Goal: Task Accomplishment & Management: Complete application form

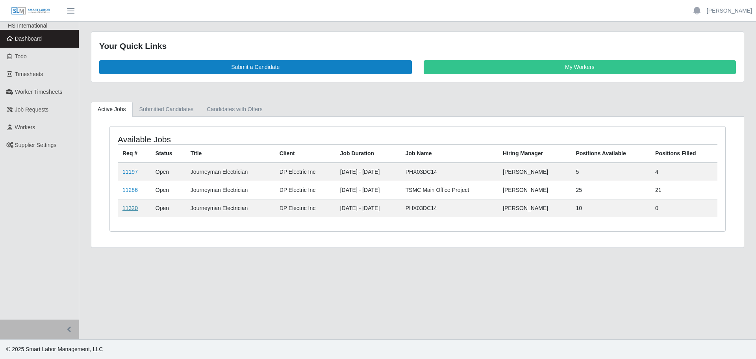
click at [131, 205] on link "11320" at bounding box center [129, 208] width 15 height 6
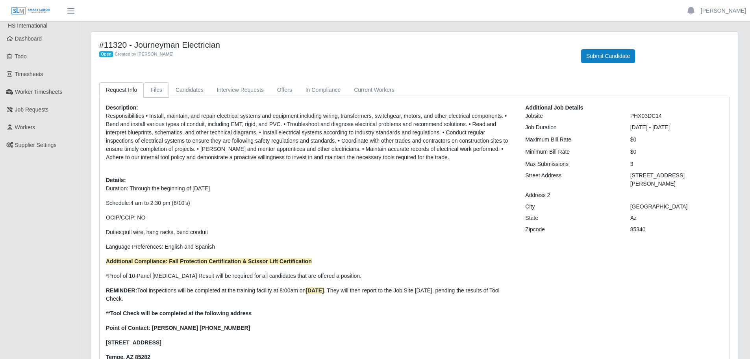
click at [162, 90] on link "Files" at bounding box center [156, 89] width 25 height 15
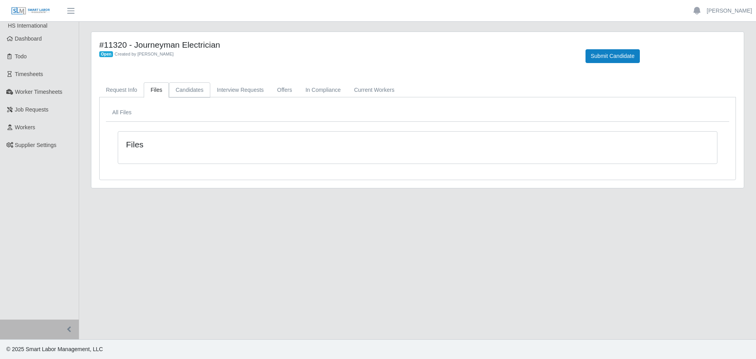
click at [178, 89] on link "Candidates" at bounding box center [189, 89] width 41 height 15
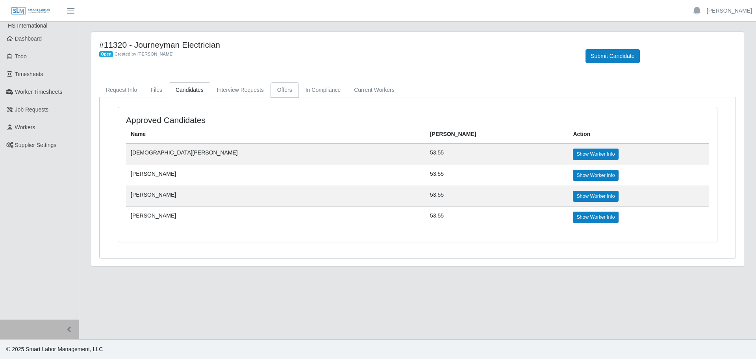
click at [286, 87] on link "Offers" at bounding box center [284, 89] width 28 height 15
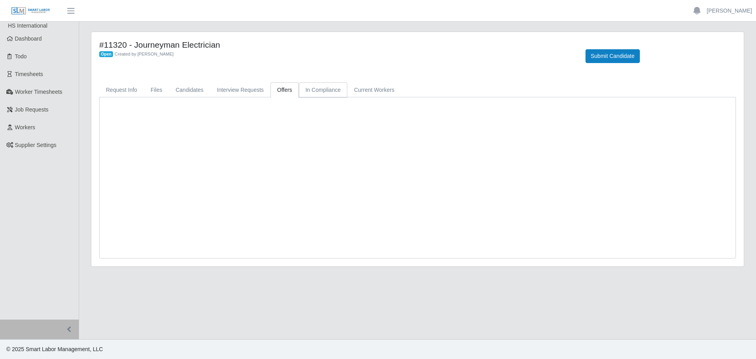
click at [305, 91] on link "In Compliance" at bounding box center [323, 89] width 49 height 15
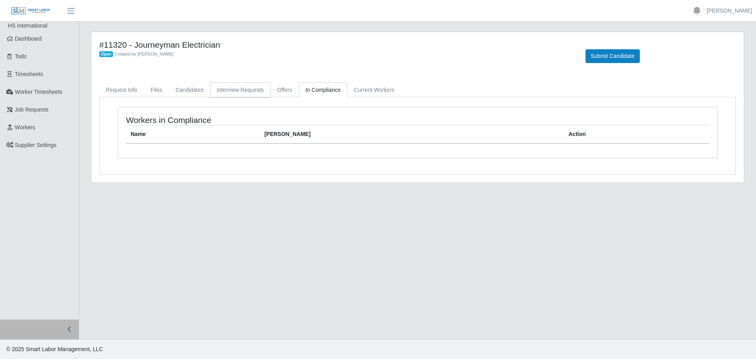
click at [248, 93] on link "Interview Requests" at bounding box center [240, 89] width 60 height 15
click at [179, 93] on link "Candidates" at bounding box center [189, 89] width 41 height 15
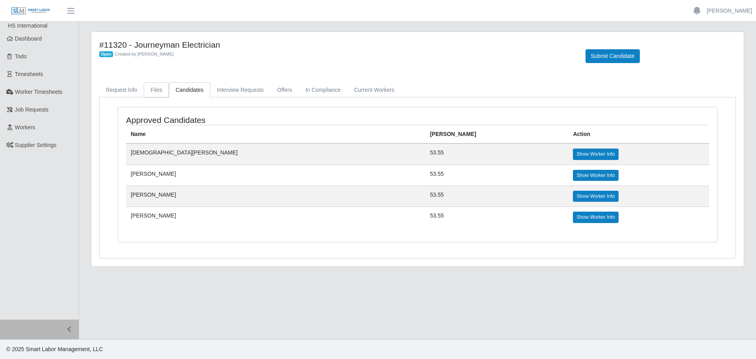
click at [151, 94] on link "Files" at bounding box center [156, 89] width 25 height 15
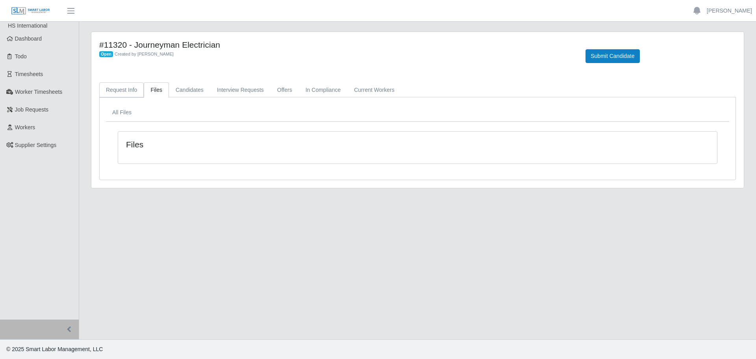
click at [122, 93] on link "Request Info" at bounding box center [121, 89] width 44 height 15
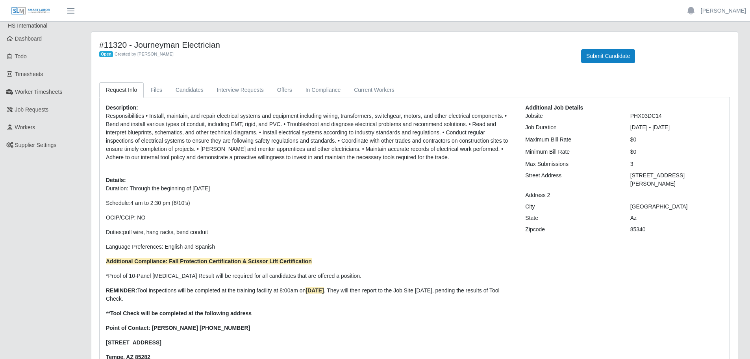
click at [616, 48] on div "Submit Candidate" at bounding box center [655, 51] width 161 height 23
click at [616, 51] on button "Submit Candidate" at bounding box center [608, 56] width 54 height 14
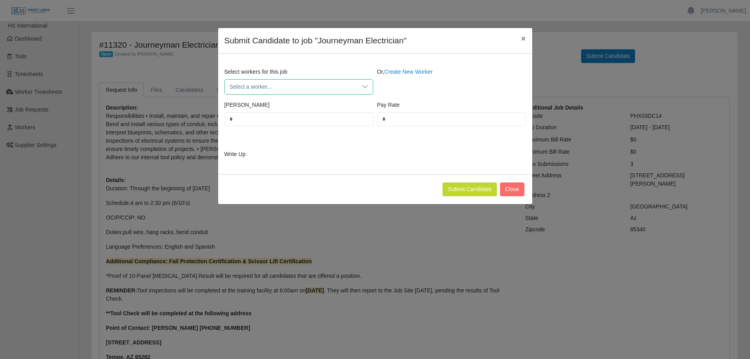
click at [300, 87] on span "Select a worker..." at bounding box center [291, 87] width 132 height 15
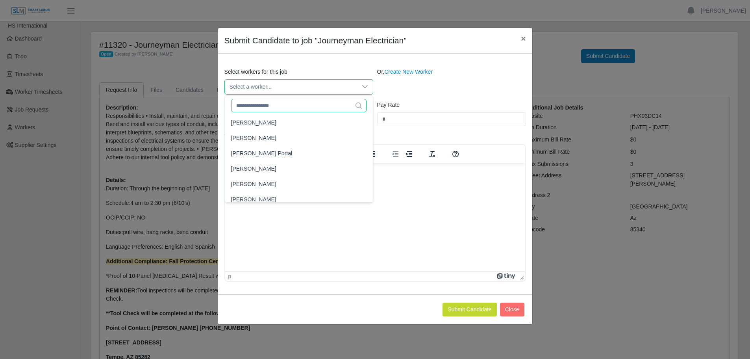
click at [278, 104] on input "text" at bounding box center [298, 105] width 135 height 13
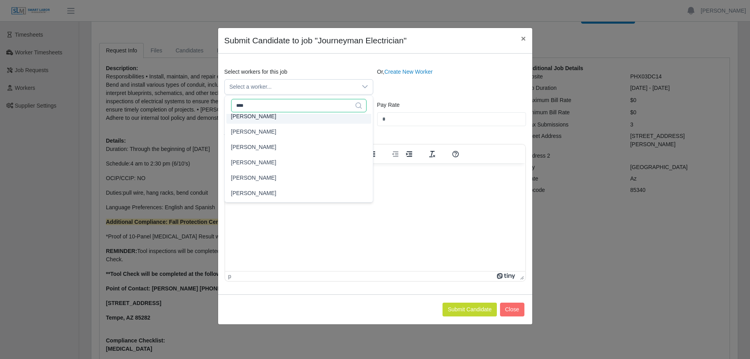
scroll to position [124, 0]
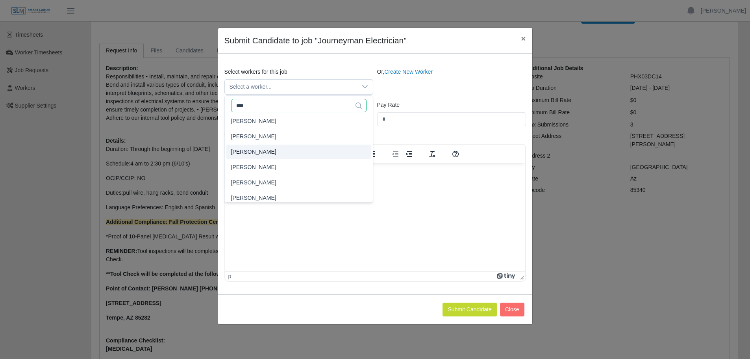
type input "****"
click at [263, 150] on li "Jose Ramirez" at bounding box center [298, 151] width 145 height 15
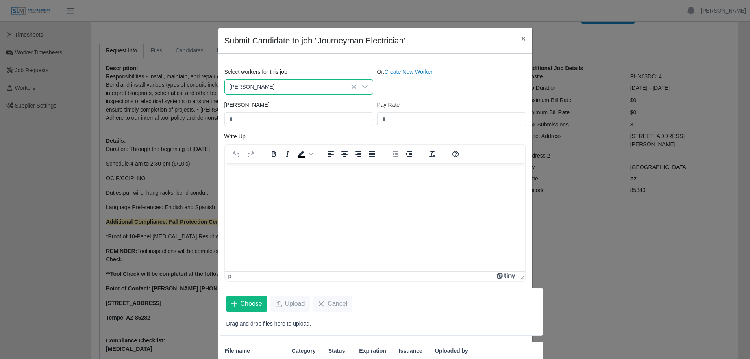
click at [242, 85] on span "Jose Ramirez" at bounding box center [291, 87] width 132 height 15
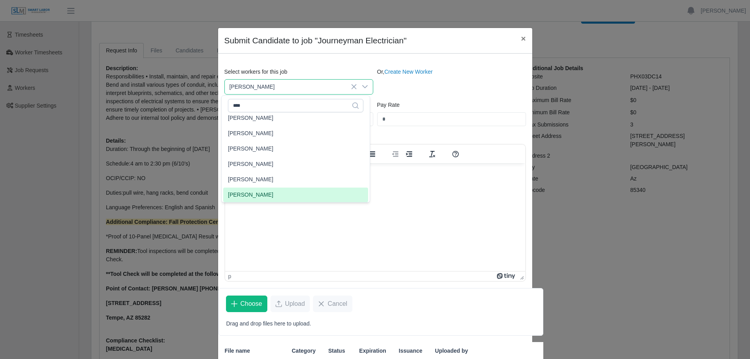
click at [245, 87] on span "Jose Ramirez" at bounding box center [291, 87] width 132 height 15
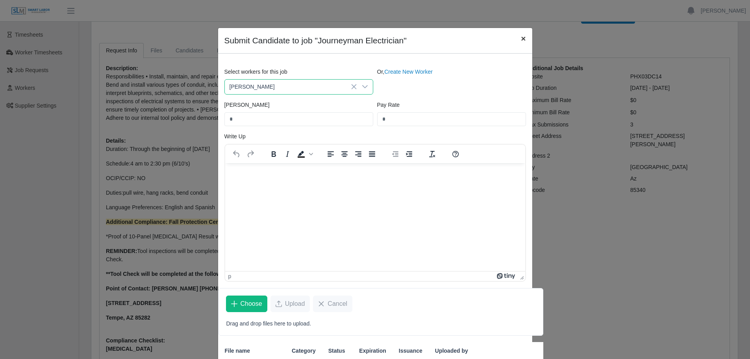
click at [523, 36] on button "×" at bounding box center [523, 38] width 17 height 21
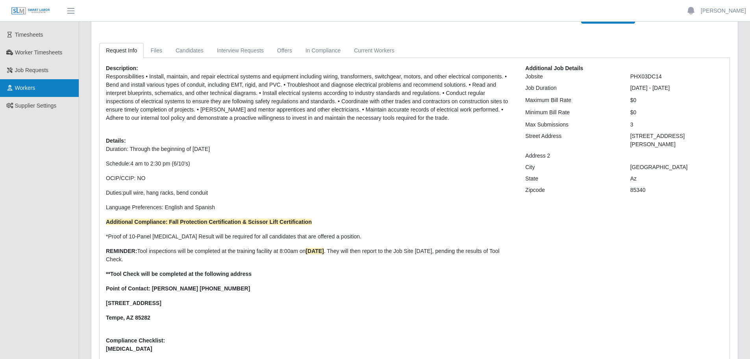
click at [37, 87] on link "Workers" at bounding box center [39, 88] width 79 height 18
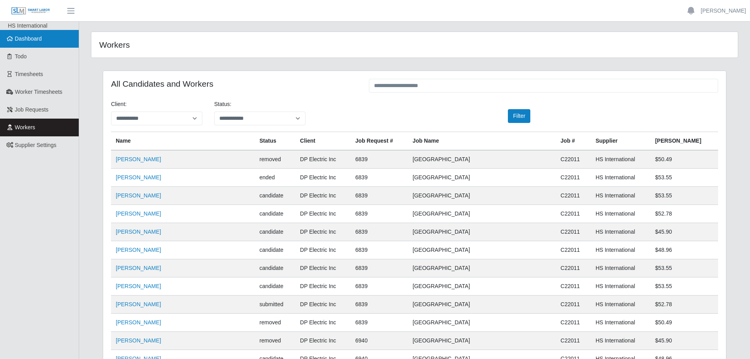
click at [32, 38] on span "Dashboard" at bounding box center [28, 38] width 27 height 6
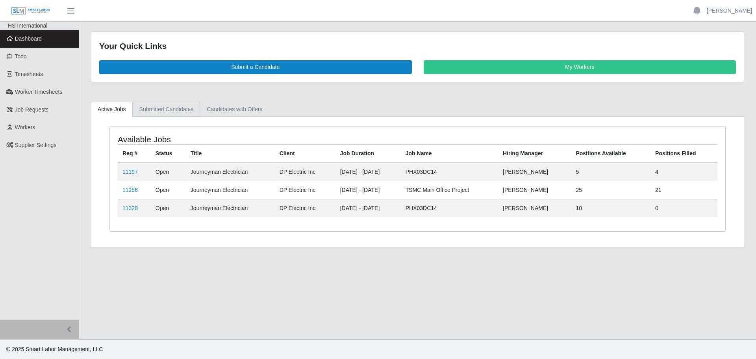
click at [168, 111] on link "Submitted Candidates" at bounding box center [167, 109] width 68 height 15
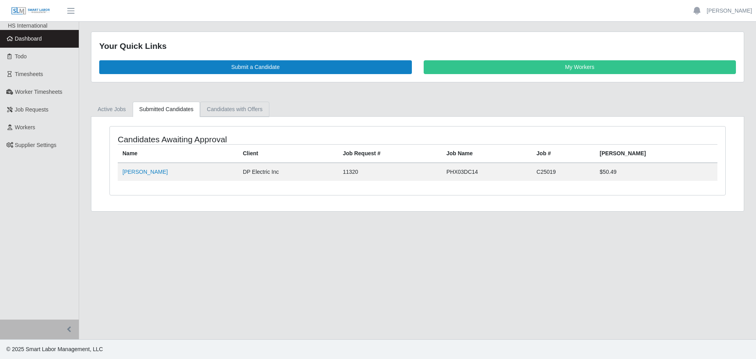
click at [210, 104] on link "Candidates with Offers" at bounding box center [234, 109] width 69 height 15
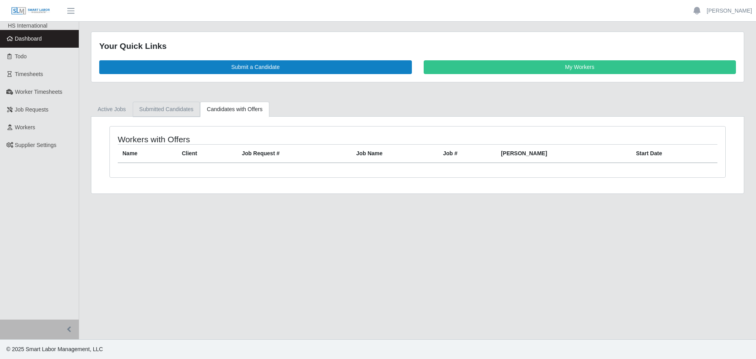
click at [164, 113] on link "Submitted Candidates" at bounding box center [167, 109] width 68 height 15
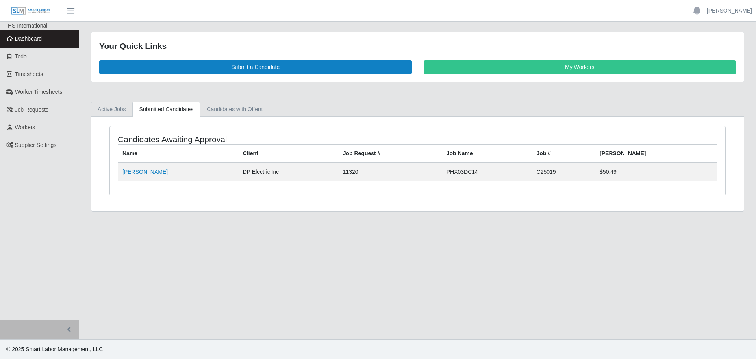
click at [121, 110] on link "Active Jobs" at bounding box center [112, 109] width 42 height 15
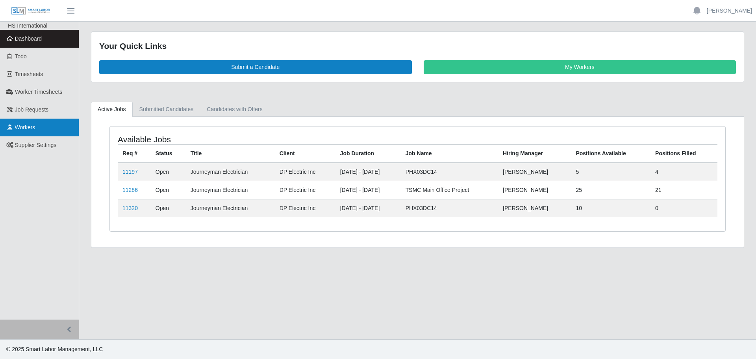
click at [32, 126] on span "Workers" at bounding box center [25, 127] width 20 height 6
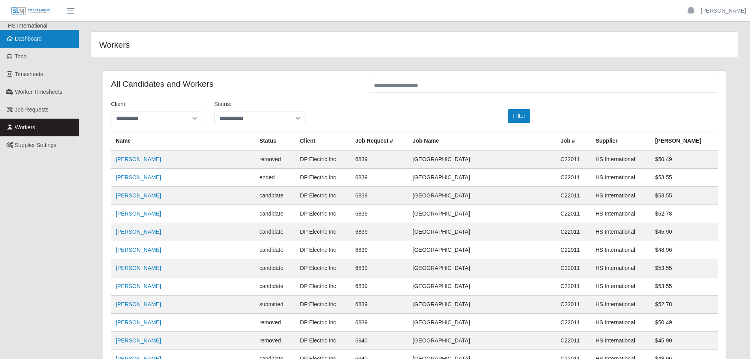
click at [26, 41] on span "Dashboard" at bounding box center [28, 38] width 27 height 6
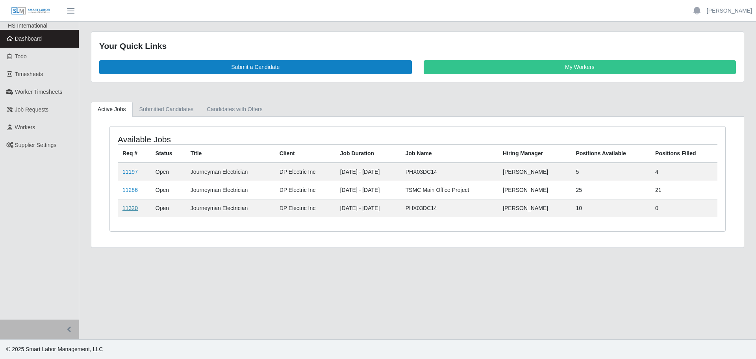
click at [126, 208] on link "11320" at bounding box center [129, 208] width 15 height 6
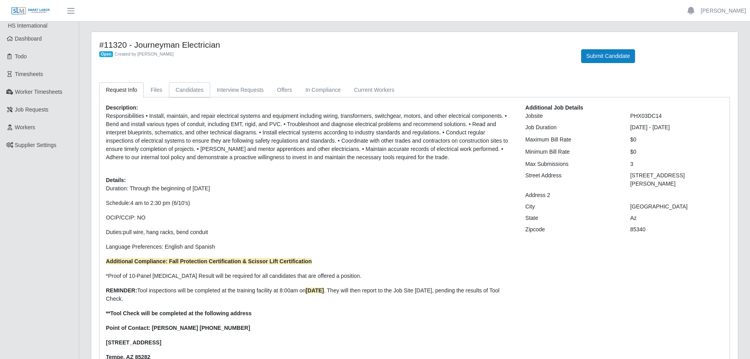
click at [203, 94] on link "Candidates" at bounding box center [189, 89] width 41 height 15
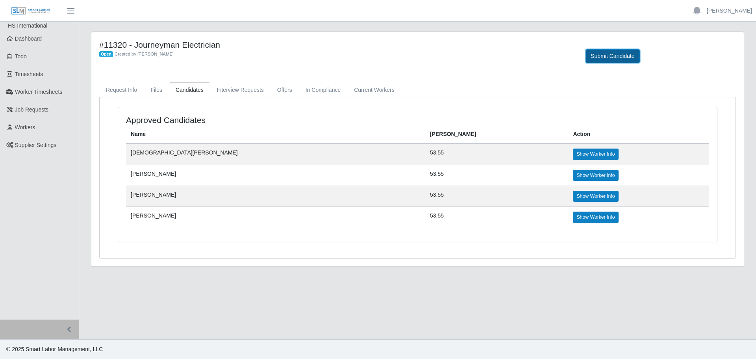
click at [596, 54] on button "Submit Candidate" at bounding box center [612, 56] width 54 height 14
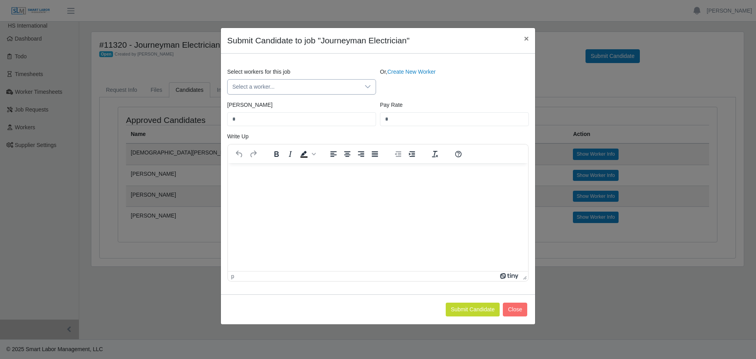
click at [280, 96] on div "Select workers for this job Select a worker... Or, Create New Worker" at bounding box center [377, 84] width 305 height 33
drag, startPoint x: 279, startPoint y: 85, endPoint x: 274, endPoint y: 80, distance: 7.0
click at [278, 82] on span "Select a worker..." at bounding box center [294, 87] width 132 height 15
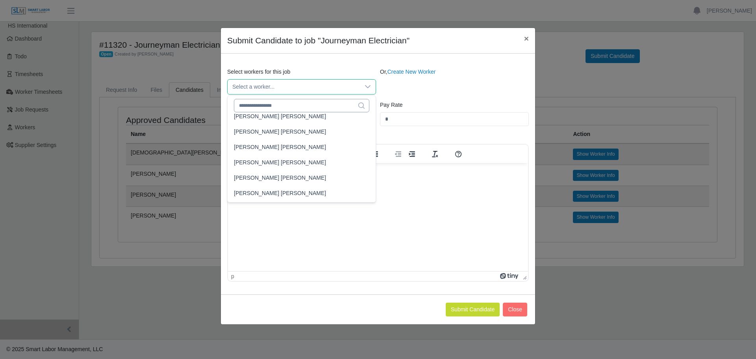
scroll to position [309, 0]
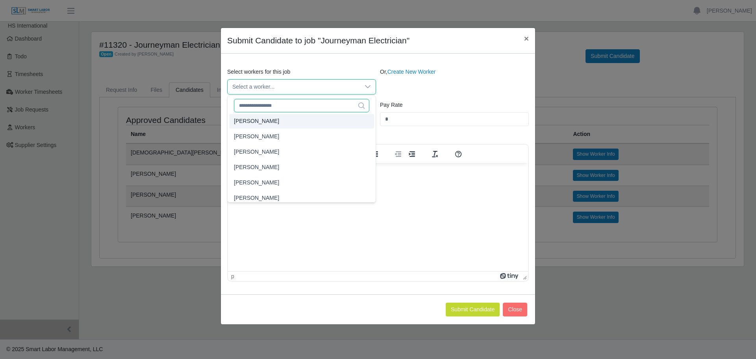
click at [273, 103] on input "text" at bounding box center [301, 105] width 135 height 13
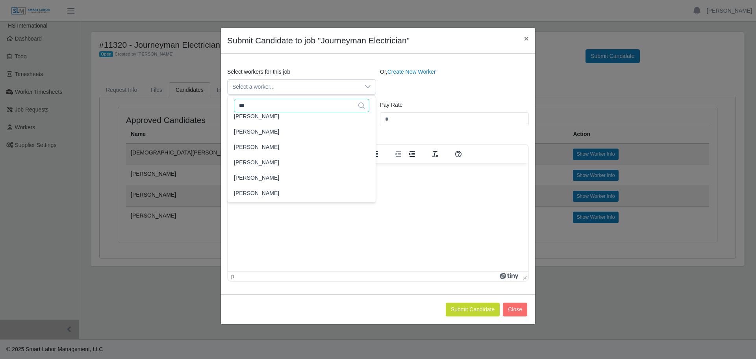
type input "****"
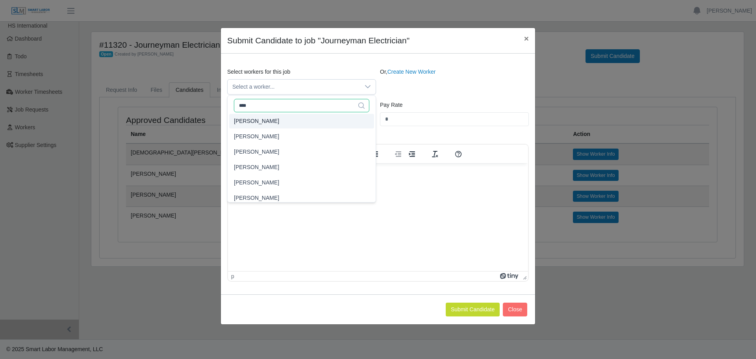
click at [282, 107] on input "****" at bounding box center [301, 105] width 135 height 13
drag, startPoint x: 282, startPoint y: 107, endPoint x: 144, endPoint y: 128, distance: 139.4
click at [144, 128] on body "Charlie Bristol Account Settings Logout HS International Dashboard Todo Timeshe…" at bounding box center [378, 179] width 756 height 359
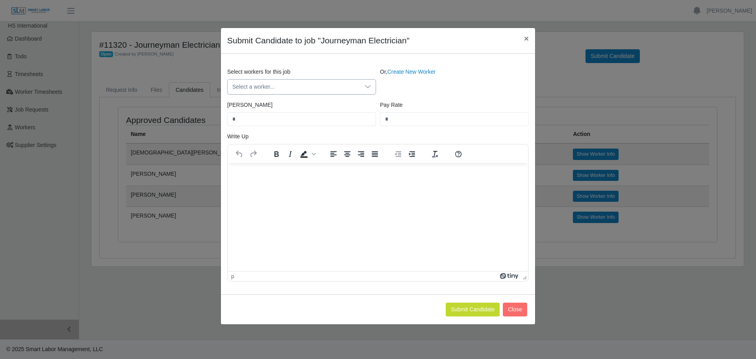
click at [305, 80] on span "Select a worker..." at bounding box center [294, 87] width 132 height 15
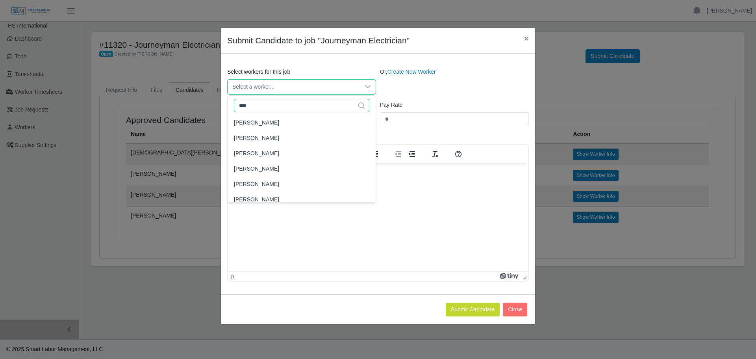
click at [275, 103] on input "****" at bounding box center [301, 105] width 135 height 13
drag, startPoint x: 207, startPoint y: 117, endPoint x: 203, endPoint y: 118, distance: 4.3
click at [203, 118] on body "Charlie Bristol Account Settings Logout HS International Dashboard Todo Timeshe…" at bounding box center [378, 179] width 756 height 359
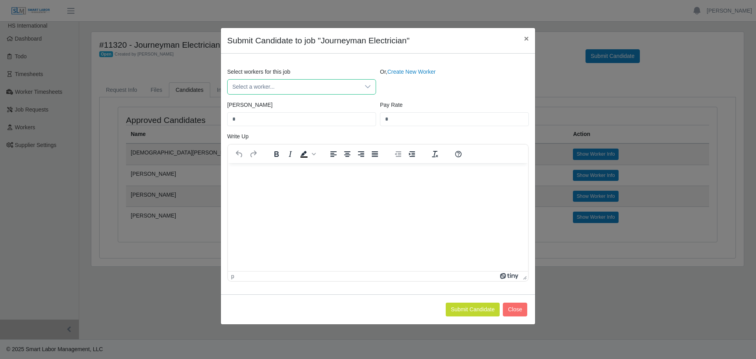
click at [291, 82] on span "Select a worker..." at bounding box center [294, 87] width 132 height 15
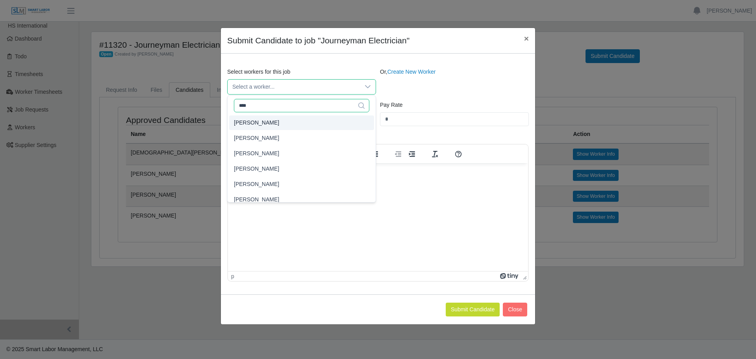
click at [252, 110] on input "****" at bounding box center [301, 105] width 135 height 13
type input "*"
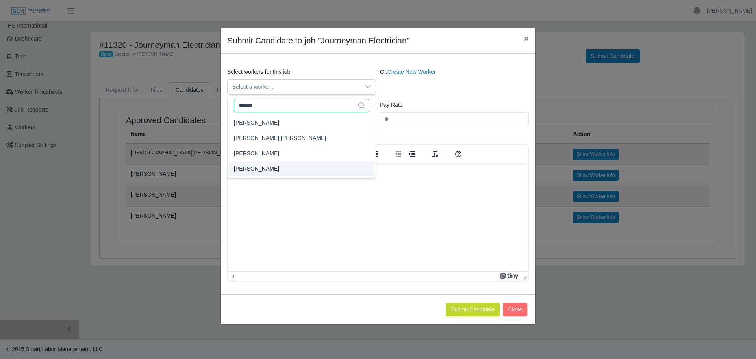
type input "*******"
click at [259, 167] on span "Jose Ramirez" at bounding box center [256, 169] width 45 height 8
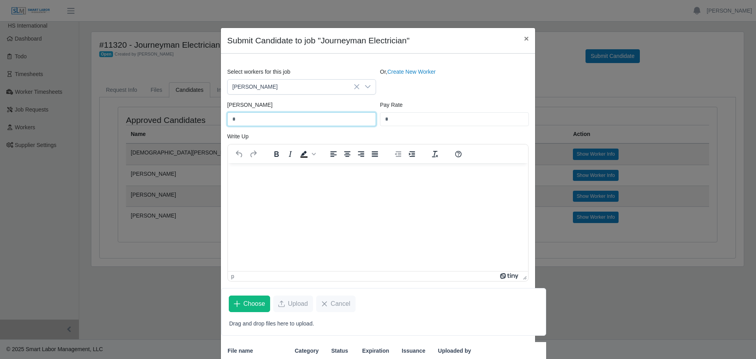
drag, startPoint x: 234, startPoint y: 118, endPoint x: 202, endPoint y: 120, distance: 32.4
click at [202, 120] on div "Submit Candidate to job "Journeyman Electrician" × Select workers for this job …" at bounding box center [378, 179] width 756 height 359
type input "*****"
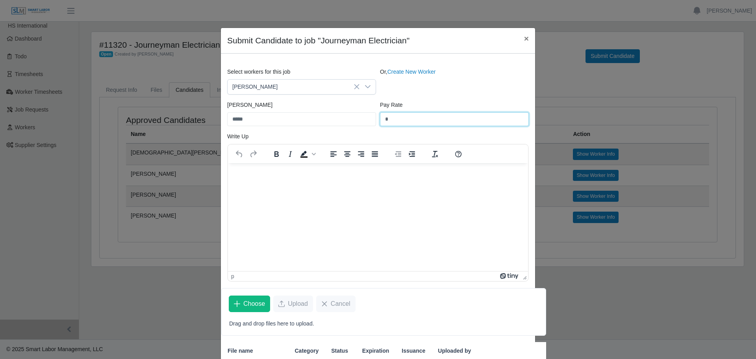
drag, startPoint x: 404, startPoint y: 119, endPoint x: 319, endPoint y: 121, distance: 85.4
click at [319, 121] on div "Bill Rate ***** Pay Rate *" at bounding box center [377, 116] width 305 height 31
type input "*****"
click at [265, 184] on html at bounding box center [378, 173] width 300 height 21
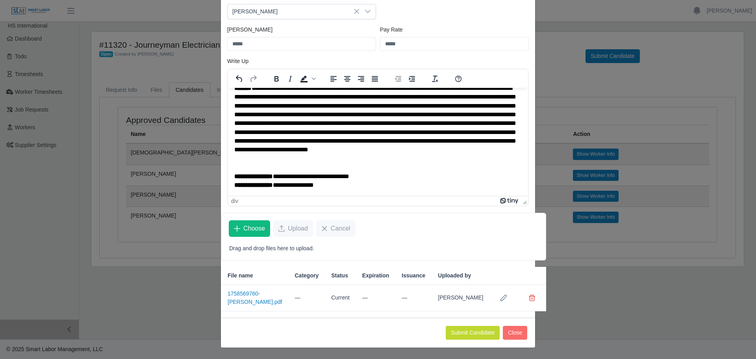
scroll to position [83, 0]
click at [466, 333] on button "Submit Candidate" at bounding box center [473, 333] width 54 height 14
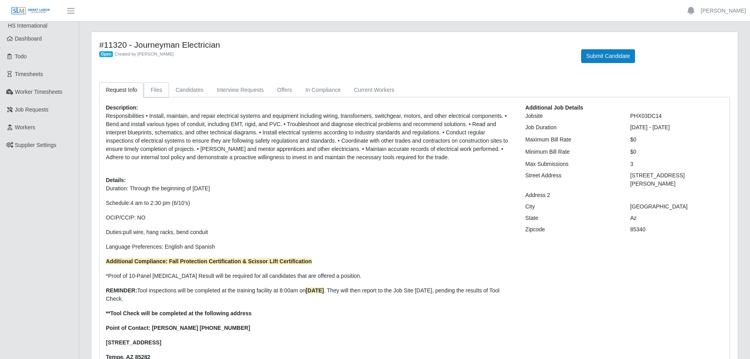
click at [158, 95] on link "Files" at bounding box center [156, 89] width 25 height 15
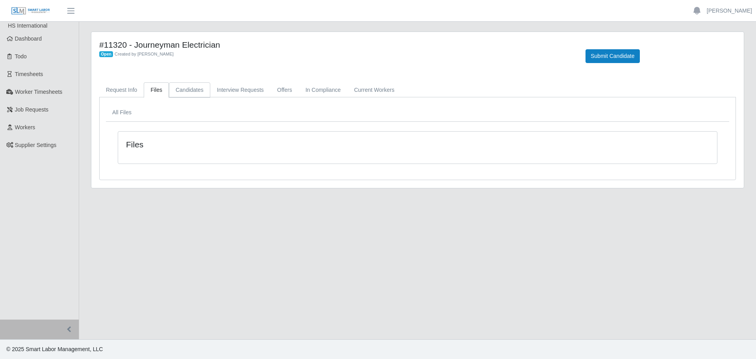
click at [173, 91] on link "Candidates" at bounding box center [189, 89] width 41 height 15
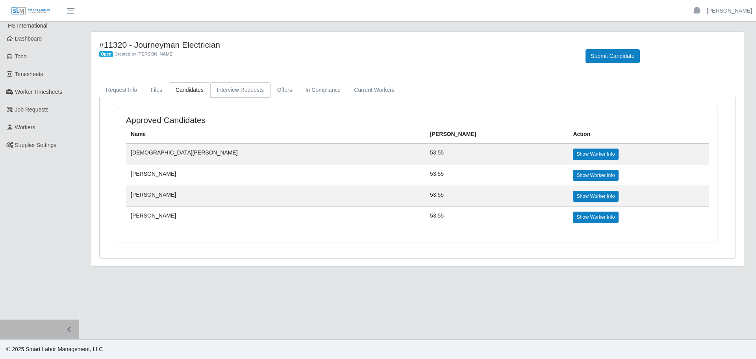
click at [223, 89] on link "Interview Requests" at bounding box center [240, 89] width 60 height 15
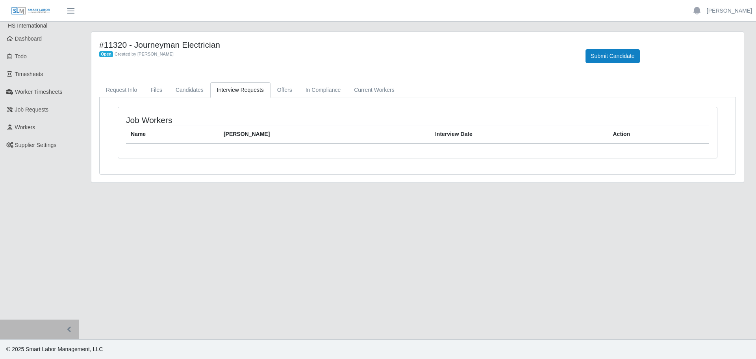
click at [139, 81] on div "#11320 - Journeyman Electrician Open Created by Jerrin Jaramillo Submit Candida…" at bounding box center [417, 107] width 652 height 150
click at [130, 90] on link "Request Info" at bounding box center [121, 89] width 44 height 15
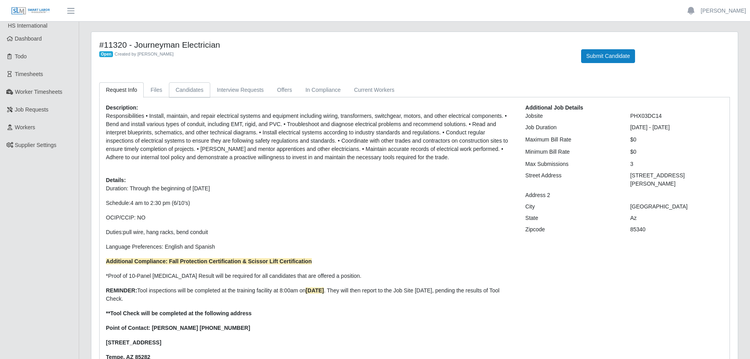
click at [193, 93] on link "Candidates" at bounding box center [189, 89] width 41 height 15
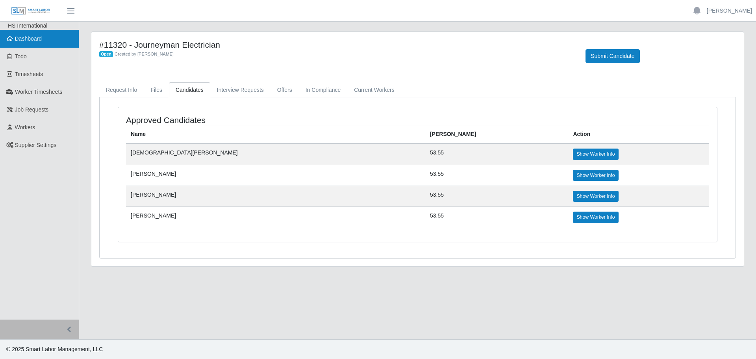
click at [34, 42] on span "Dashboard" at bounding box center [28, 38] width 27 height 6
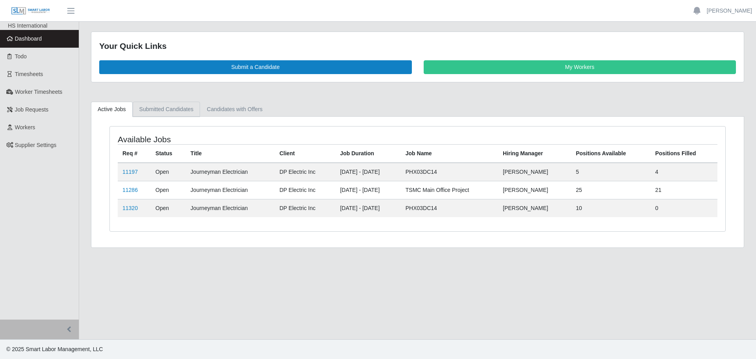
click at [170, 110] on link "Submitted Candidates" at bounding box center [167, 109] width 68 height 15
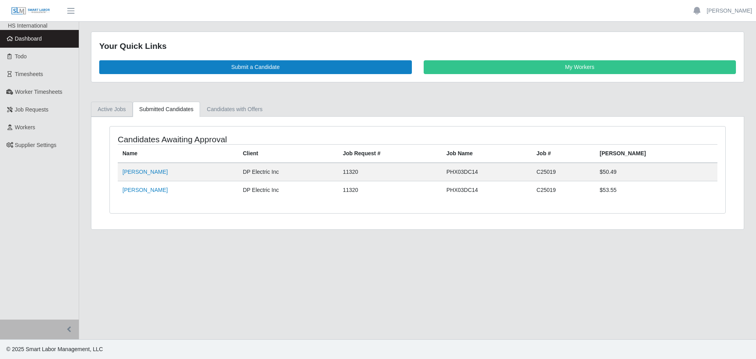
click at [115, 103] on link "Active Jobs" at bounding box center [112, 109] width 42 height 15
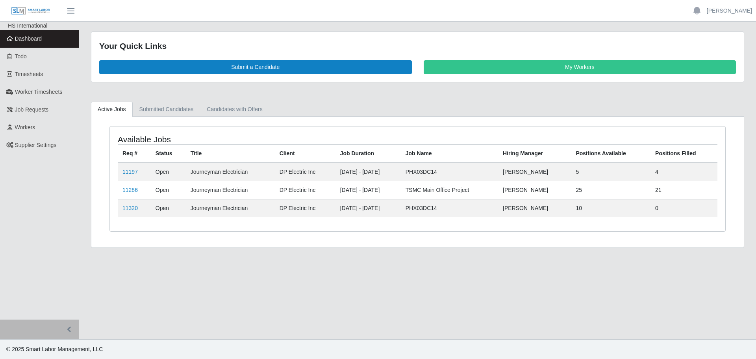
click at [129, 204] on td "11320" at bounding box center [134, 208] width 33 height 18
click at [129, 206] on link "11320" at bounding box center [129, 208] width 15 height 6
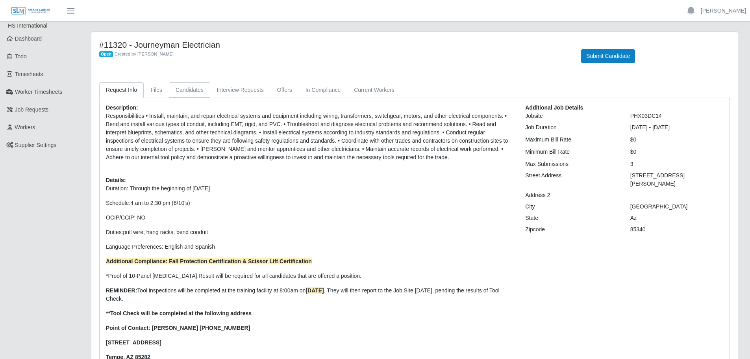
click at [194, 88] on link "Candidates" at bounding box center [189, 89] width 41 height 15
